Goal: Information Seeking & Learning: Understand process/instructions

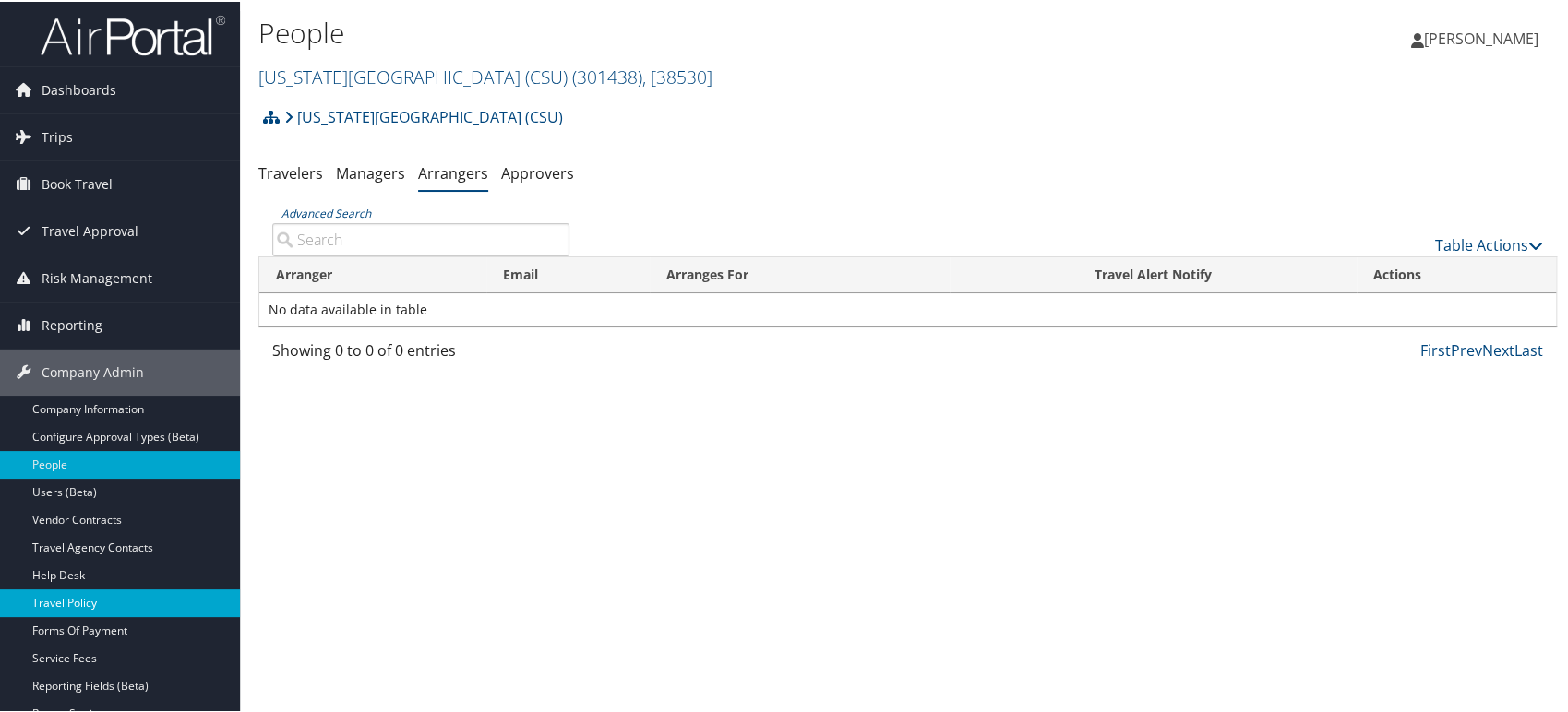
click at [114, 603] on link "Travel Policy" at bounding box center [120, 601] width 240 height 28
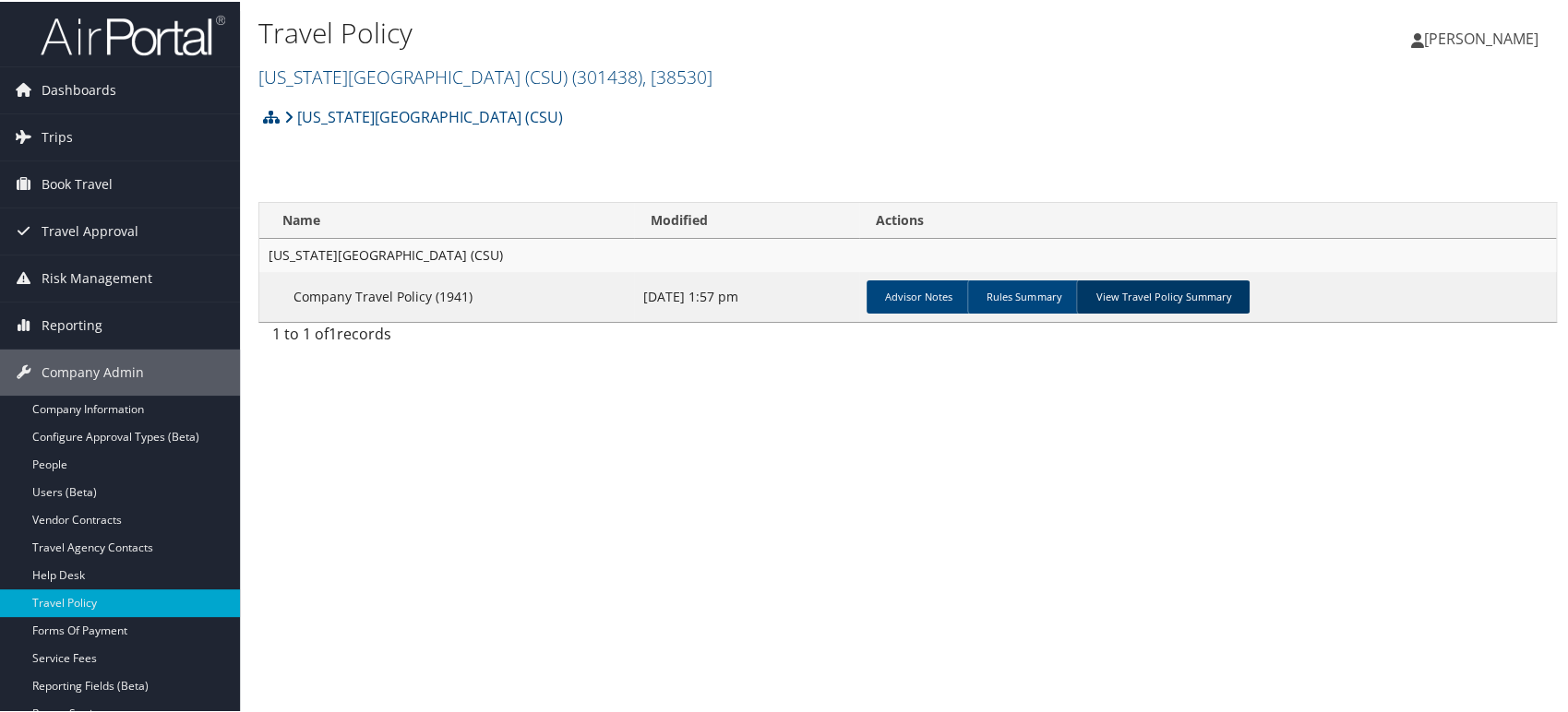
click at [1145, 287] on link "View Travel Policy Summary" at bounding box center [1163, 295] width 174 height 33
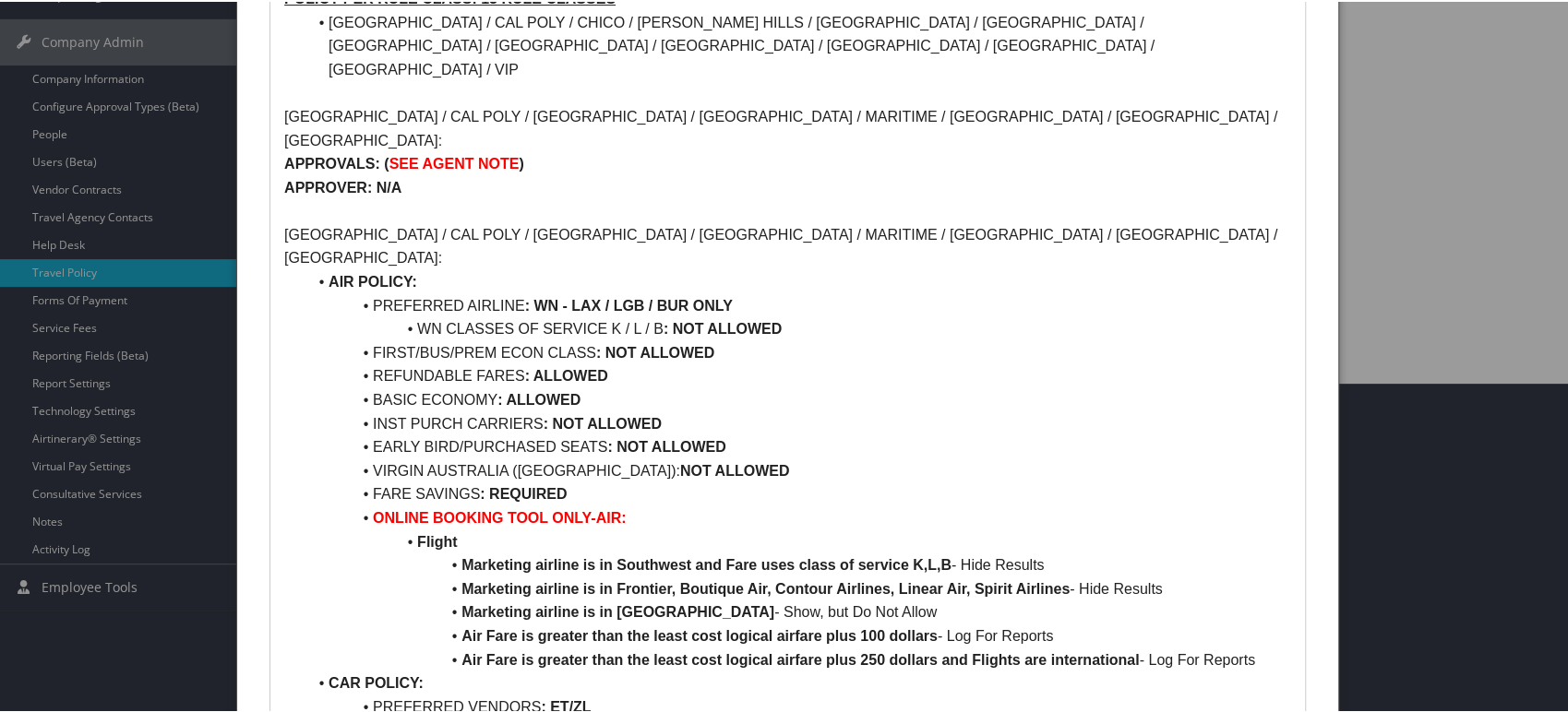
scroll to position [307, 0]
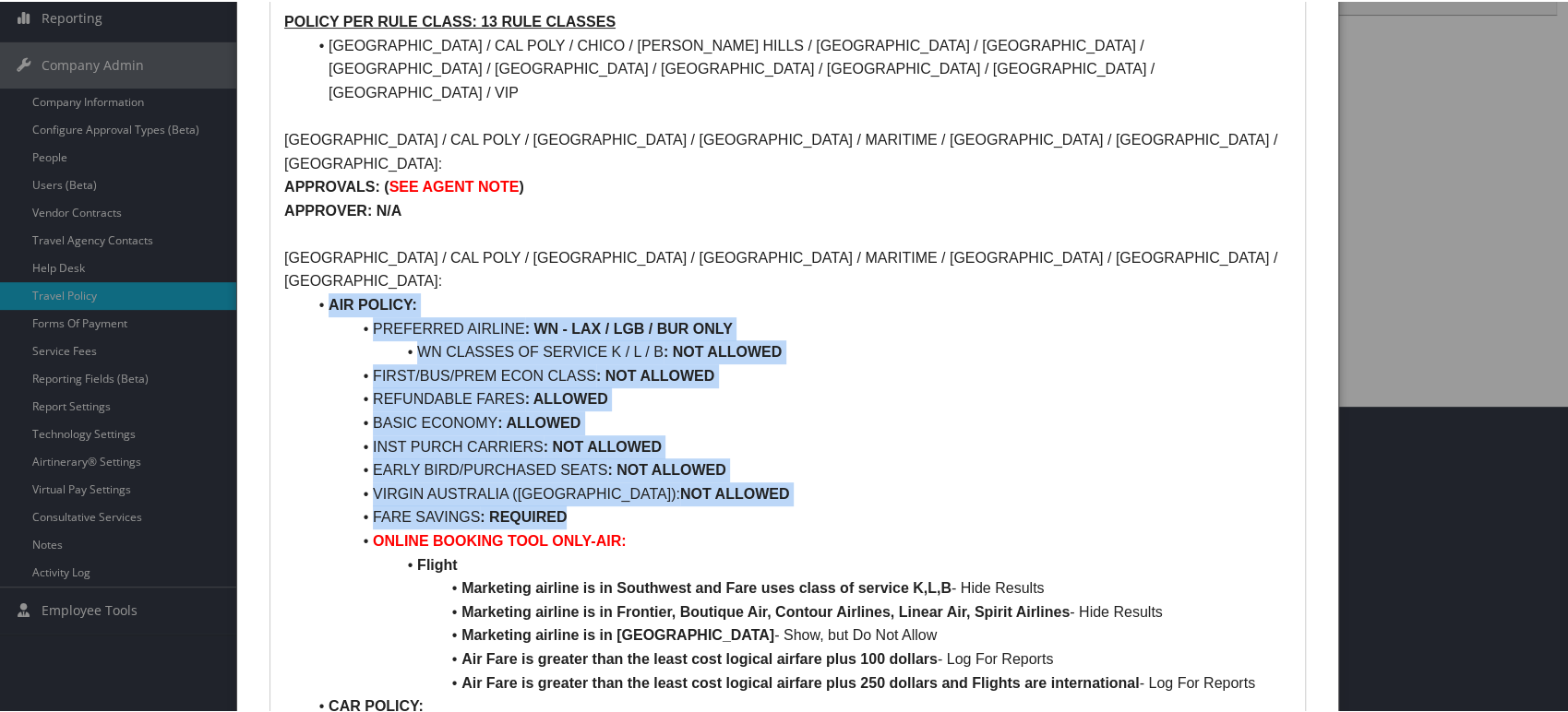
drag, startPoint x: 599, startPoint y: 443, endPoint x: 325, endPoint y: 233, distance: 345.2
click at [325, 292] on ul "AIR POLICY: PREFERRED AIRLINE : WN - LAX / LGB / BUR ONLY WN CLASSES OF SERVICE…" at bounding box center [787, 705] width 1007 height 827
click at [921, 363] on li "FIRST/BUS/PREM ECON CLASS : NOT ALLOWED" at bounding box center [799, 375] width 985 height 24
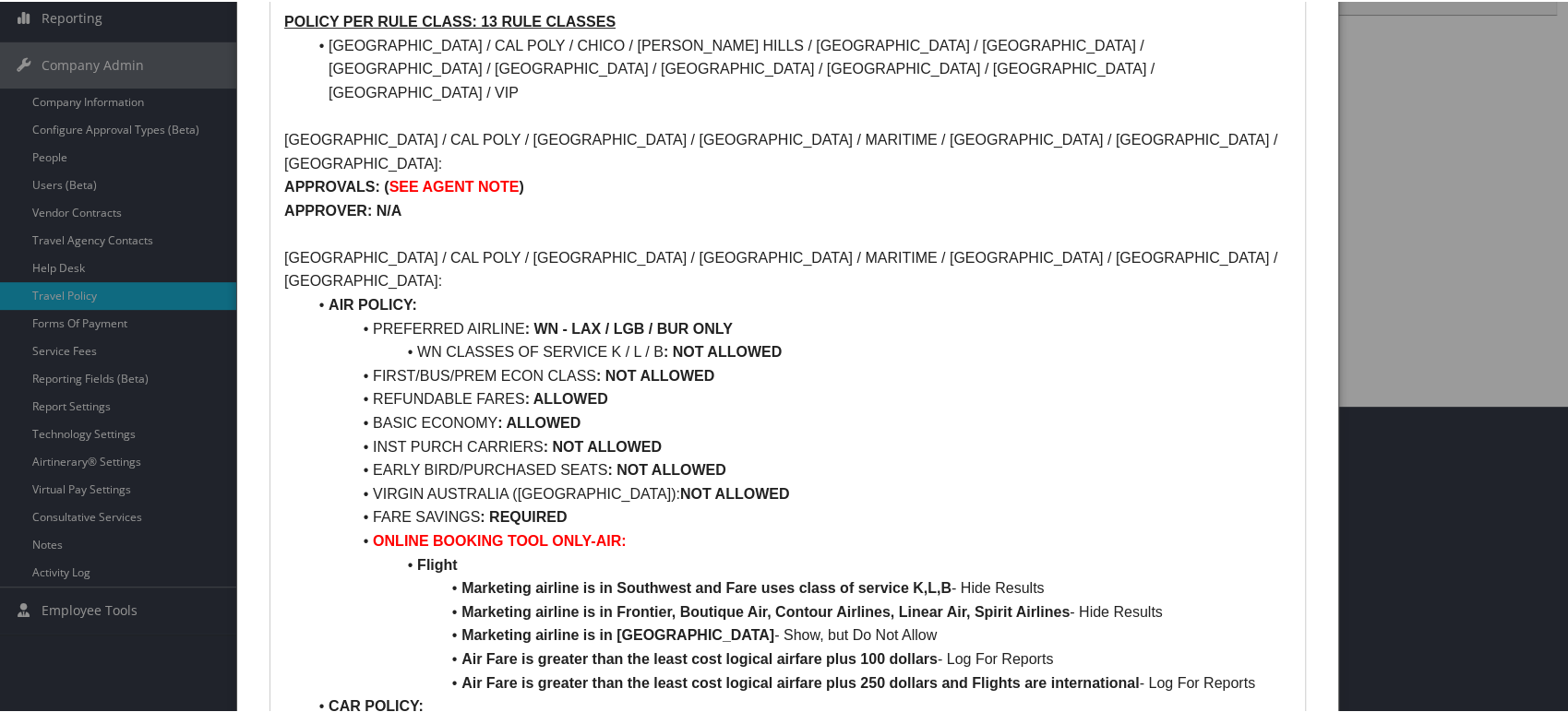
scroll to position [0, 0]
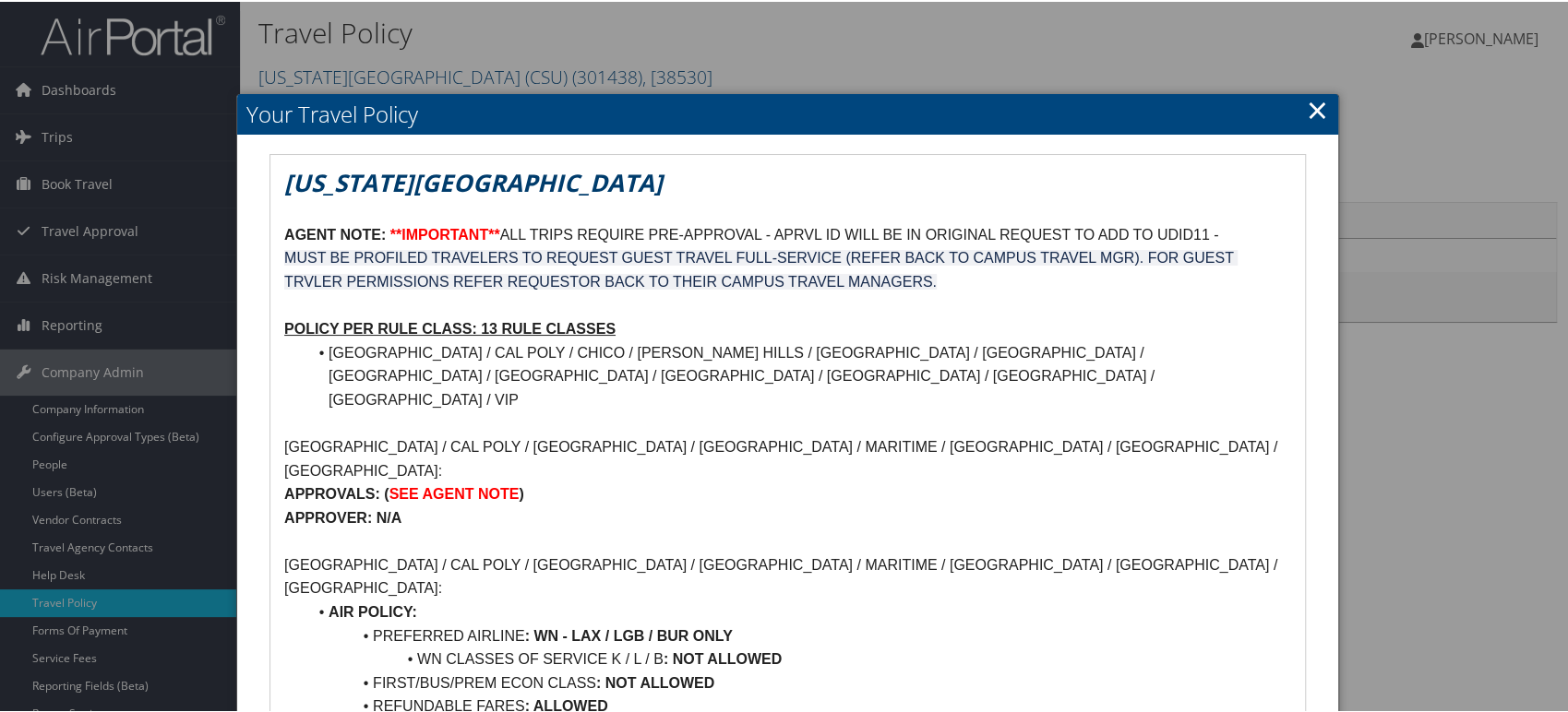
click at [1307, 107] on link "×" at bounding box center [1318, 107] width 21 height 37
